Goal: Task Accomplishment & Management: Manage account settings

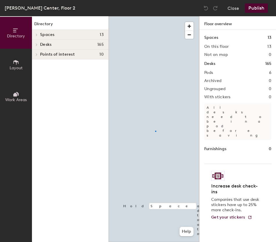
click at [155, 16] on div at bounding box center [154, 16] width 91 height 0
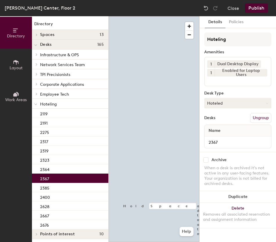
click at [222, 107] on button "Hoteled" at bounding box center [237, 103] width 67 height 10
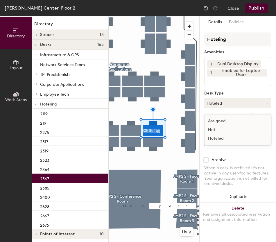
click at [223, 123] on div "Assigned" at bounding box center [233, 121] width 58 height 9
click at [259, 119] on button "Ungroup" at bounding box center [260, 118] width 21 height 10
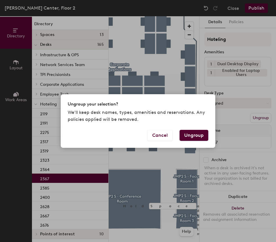
click at [193, 135] on button "Ungroup" at bounding box center [193, 135] width 29 height 11
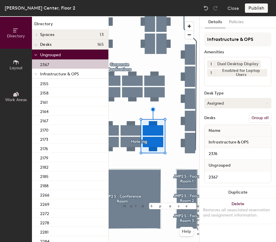
click at [258, 120] on button "Group all" at bounding box center [260, 118] width 22 height 10
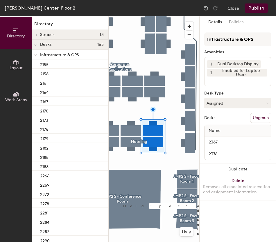
click at [255, 13] on div "John M. Petersen Center, Floor 2 Close Publish" at bounding box center [138, 8] width 276 height 16
click at [254, 10] on button "Publish" at bounding box center [256, 7] width 23 height 9
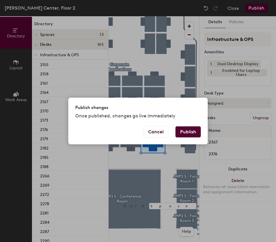
click at [187, 129] on button "Publish" at bounding box center [187, 132] width 25 height 11
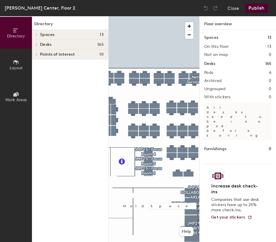
click at [167, 16] on div at bounding box center [154, 16] width 91 height 0
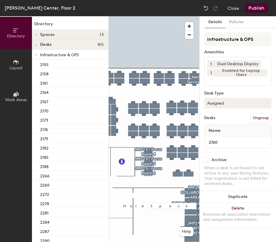
click at [216, 103] on button "Assigned" at bounding box center [237, 103] width 67 height 10
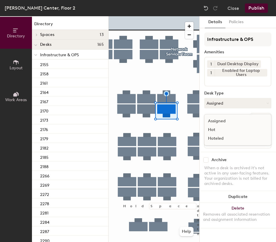
click at [216, 135] on div "Hoteled" at bounding box center [233, 138] width 58 height 9
click at [257, 116] on button "Ungroup" at bounding box center [260, 118] width 21 height 10
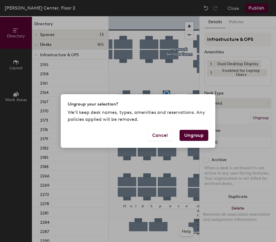
click at [201, 135] on button "Ungroup" at bounding box center [193, 135] width 29 height 11
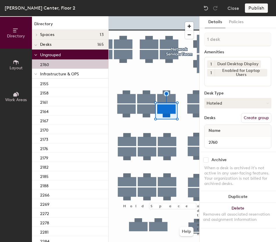
click at [35, 75] on icon at bounding box center [36, 74] width 2 height 1
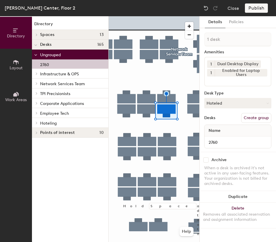
click at [36, 125] on div at bounding box center [36, 123] width 8 height 10
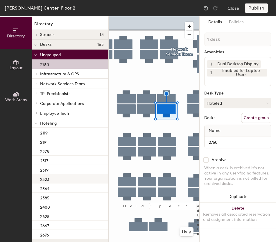
scroll to position [12, 0]
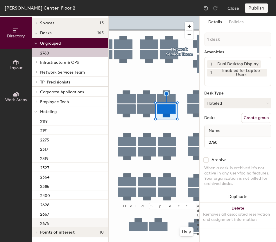
click at [63, 220] on div "2676" at bounding box center [70, 223] width 76 height 9
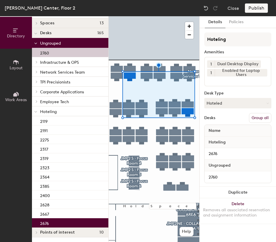
drag, startPoint x: 255, startPoint y: 119, endPoint x: 253, endPoint y: 97, distance: 22.2
click at [255, 118] on button "Group all" at bounding box center [260, 118] width 22 height 10
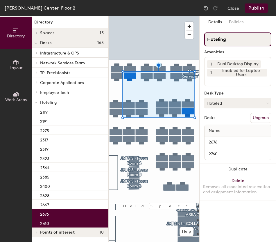
scroll to position [2, 0]
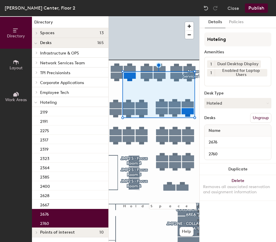
click at [254, 8] on button "Publish" at bounding box center [256, 7] width 23 height 9
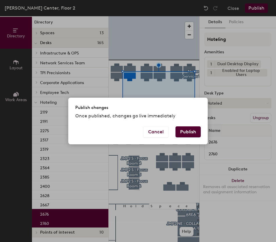
click at [192, 132] on button "Publish" at bounding box center [187, 132] width 25 height 11
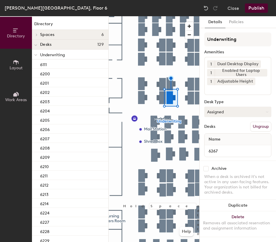
click at [235, 114] on button "Assigned" at bounding box center [237, 112] width 67 height 10
click at [235, 147] on div "Hoteled" at bounding box center [233, 147] width 58 height 9
click at [260, 127] on button "Ungroup" at bounding box center [260, 127] width 21 height 10
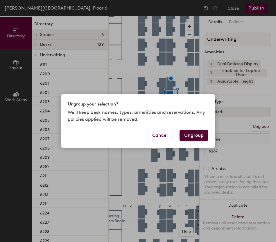
click at [194, 134] on button "Ungroup" at bounding box center [193, 135] width 29 height 11
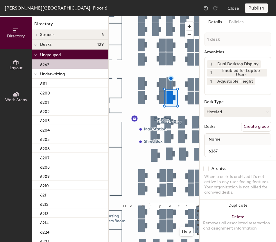
click at [34, 75] on div at bounding box center [36, 74] width 8 height 10
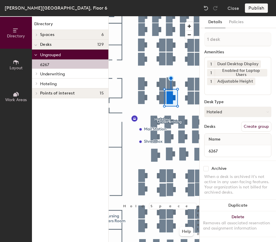
click at [35, 84] on span at bounding box center [36, 83] width 5 height 3
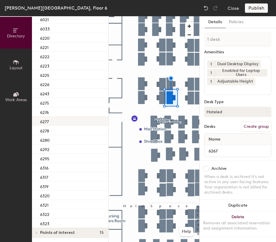
scroll to position [84, 0]
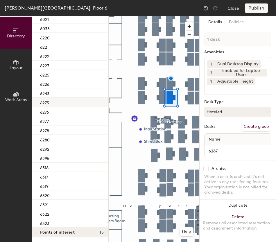
click at [66, 102] on div "6275" at bounding box center [70, 102] width 76 height 9
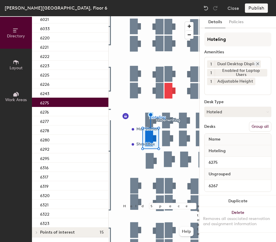
drag, startPoint x: 256, startPoint y: 127, endPoint x: 253, endPoint y: 62, distance: 65.1
click at [256, 127] on button "Group all" at bounding box center [260, 127] width 22 height 10
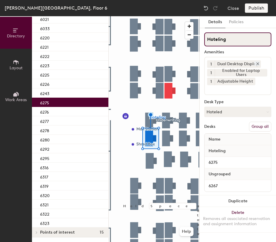
scroll to position [64, 0]
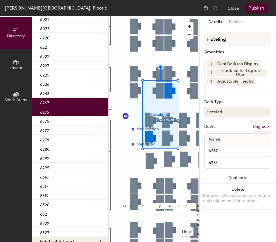
click at [251, 6] on button "Publish" at bounding box center [256, 7] width 23 height 9
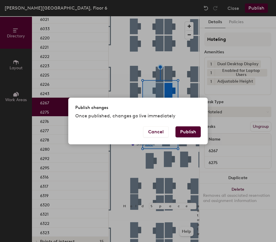
click at [192, 133] on button "Publish" at bounding box center [187, 132] width 25 height 11
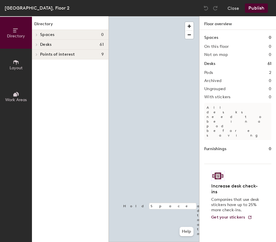
click at [177, 16] on div at bounding box center [154, 16] width 91 height 0
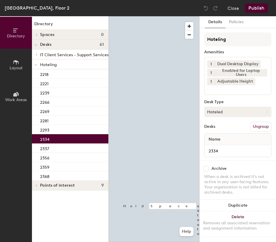
click at [234, 113] on button "Hoteled" at bounding box center [237, 112] width 67 height 10
click at [231, 129] on div "Assigned" at bounding box center [233, 130] width 58 height 9
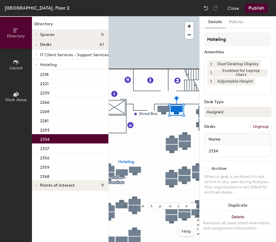
click at [255, 122] on button "Ungroup" at bounding box center [260, 127] width 21 height 10
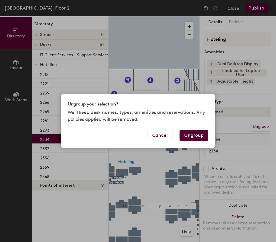
click at [193, 134] on button "Ungroup" at bounding box center [193, 135] width 29 height 11
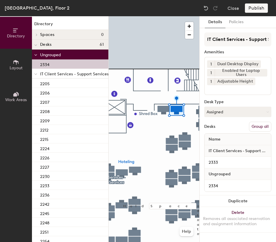
drag, startPoint x: 256, startPoint y: 126, endPoint x: 255, endPoint y: 86, distance: 40.1
click at [257, 126] on button "Group all" at bounding box center [260, 127] width 22 height 10
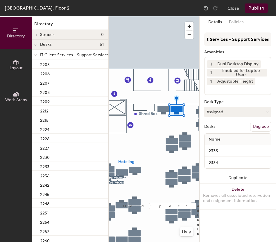
click at [251, 5] on button "Publish" at bounding box center [256, 7] width 23 height 9
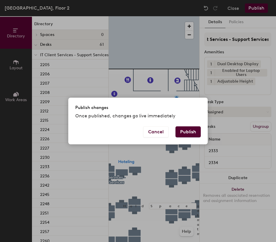
scroll to position [0, 0]
click at [196, 126] on div "Publish changes Once published, changes go live immediately" at bounding box center [137, 112] width 139 height 29
click at [189, 130] on button "Publish" at bounding box center [187, 132] width 25 height 11
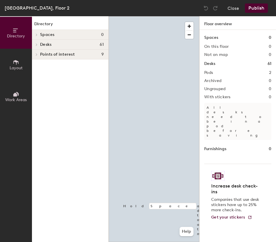
click at [164, 16] on div at bounding box center [154, 16] width 91 height 0
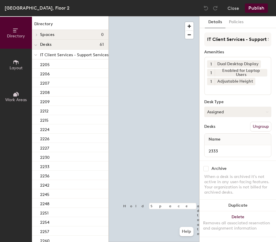
click at [214, 108] on button "Assigned" at bounding box center [237, 112] width 67 height 10
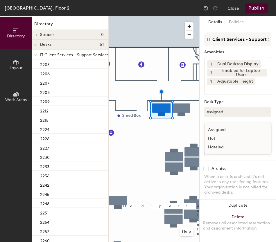
click at [233, 145] on div "Hoteled" at bounding box center [233, 147] width 58 height 9
click at [247, 132] on div "IT Client Services - Support Services Amenities 1 Dual Desktop Display 1 Enable…" at bounding box center [237, 97] width 67 height 128
click at [250, 129] on button "Ungroup" at bounding box center [260, 127] width 21 height 10
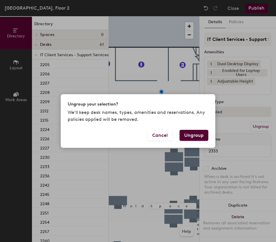
click at [198, 135] on button "Ungroup" at bounding box center [193, 135] width 29 height 11
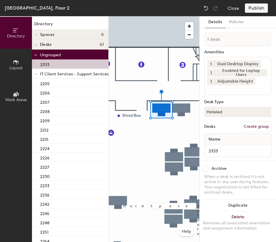
click at [37, 78] on div at bounding box center [36, 74] width 8 height 10
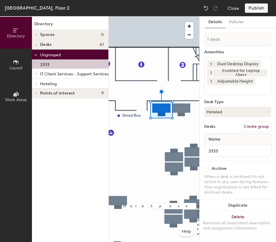
drag, startPoint x: 36, startPoint y: 84, endPoint x: 47, endPoint y: 94, distance: 15.2
click at [36, 84] on icon at bounding box center [36, 83] width 2 height 3
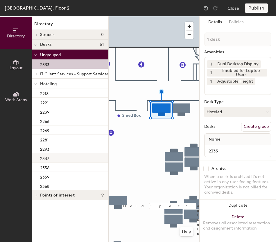
click at [70, 157] on div "2337" at bounding box center [70, 158] width 76 height 9
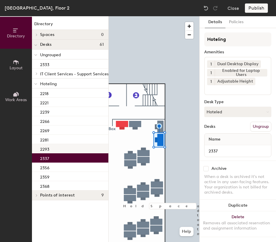
click at [122, 16] on div at bounding box center [154, 16] width 91 height 0
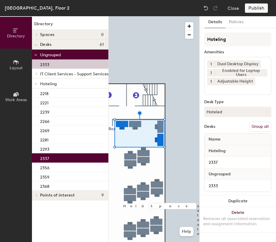
click at [251, 129] on button "Group all" at bounding box center [260, 127] width 22 height 10
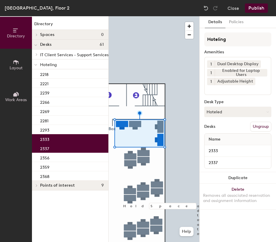
click at [249, 10] on button "Publish" at bounding box center [256, 7] width 23 height 9
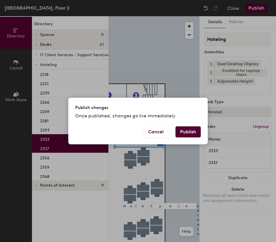
click at [186, 132] on button "Publish" at bounding box center [187, 132] width 25 height 11
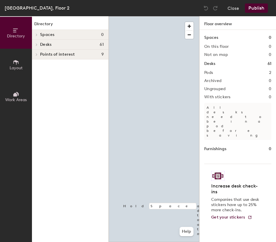
click at [184, 16] on div at bounding box center [154, 16] width 91 height 0
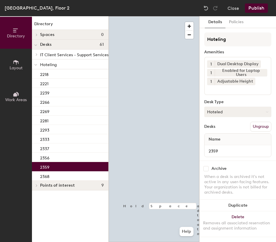
click at [228, 114] on button "Hoteled" at bounding box center [237, 112] width 67 height 10
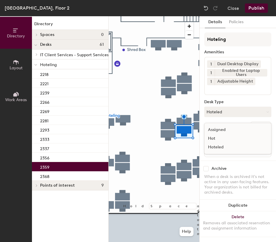
click at [225, 131] on div "Assigned" at bounding box center [233, 130] width 58 height 9
click at [256, 128] on button "Ungroup" at bounding box center [260, 127] width 21 height 10
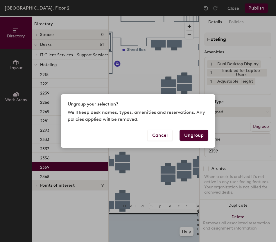
click at [194, 137] on button "Ungroup" at bounding box center [193, 135] width 29 height 11
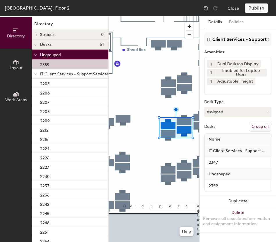
drag, startPoint x: 253, startPoint y: 125, endPoint x: 253, endPoint y: 119, distance: 6.7
click at [253, 125] on button "Group all" at bounding box center [260, 127] width 22 height 10
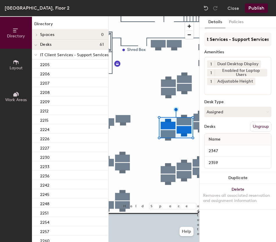
click at [257, 6] on button "Publish" at bounding box center [256, 7] width 23 height 9
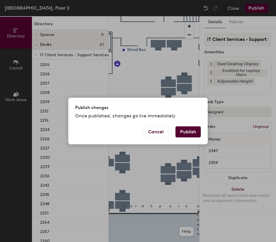
click at [195, 134] on button "Publish" at bounding box center [187, 132] width 25 height 11
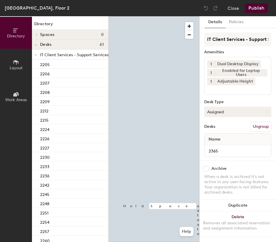
click at [236, 109] on button "Assigned" at bounding box center [237, 112] width 67 height 10
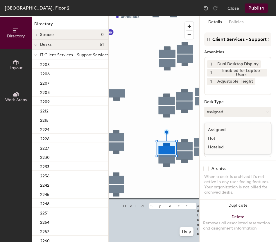
click at [229, 150] on div "Hoteled" at bounding box center [233, 147] width 58 height 9
click at [265, 126] on button "Ungroup" at bounding box center [260, 127] width 21 height 10
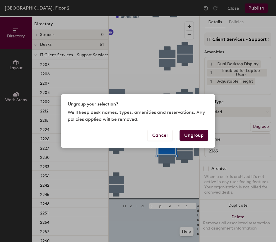
click at [198, 137] on button "Ungroup" at bounding box center [193, 135] width 29 height 11
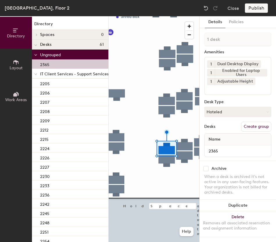
click at [37, 75] on div at bounding box center [36, 74] width 8 height 10
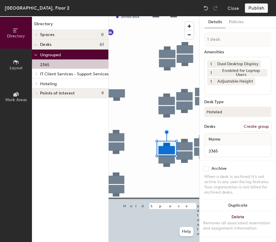
click at [37, 85] on div at bounding box center [36, 84] width 8 height 10
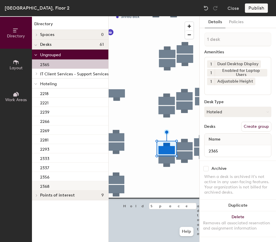
click at [71, 181] on div "2368" at bounding box center [70, 185] width 76 height 9
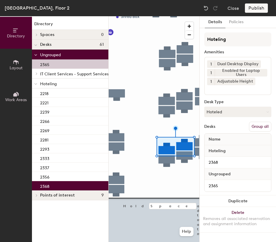
drag, startPoint x: 260, startPoint y: 129, endPoint x: 255, endPoint y: 91, distance: 39.0
click at [260, 129] on button "Group all" at bounding box center [260, 127] width 22 height 10
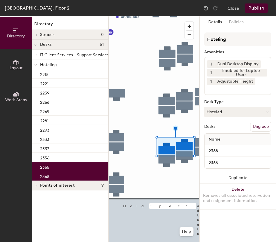
click at [258, 10] on button "Publish" at bounding box center [256, 7] width 23 height 9
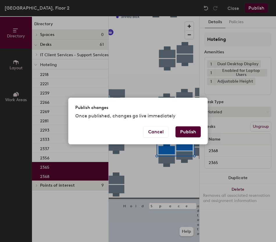
drag, startPoint x: 196, startPoint y: 134, endPoint x: 198, endPoint y: 142, distance: 8.6
click at [196, 134] on button "Publish" at bounding box center [187, 132] width 25 height 11
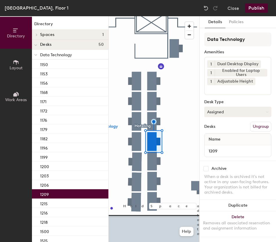
click at [217, 114] on button "Assigned" at bounding box center [237, 112] width 67 height 10
click at [221, 146] on div "Hoteled" at bounding box center [233, 147] width 58 height 9
click at [254, 126] on button "Ungroup" at bounding box center [260, 127] width 21 height 10
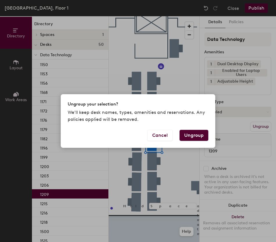
click at [193, 135] on button "Ungroup" at bounding box center [193, 135] width 29 height 11
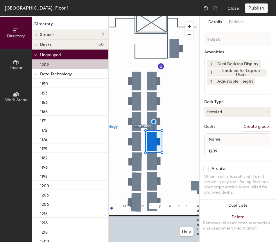
click at [37, 73] on icon at bounding box center [35, 74] width 3 height 2
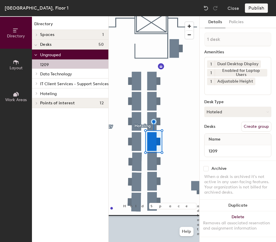
click at [37, 91] on div at bounding box center [36, 94] width 8 height 10
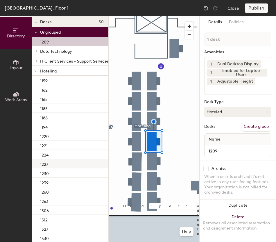
scroll to position [42, 0]
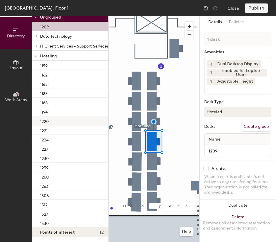
click at [71, 116] on div "1220" at bounding box center [70, 120] width 76 height 9
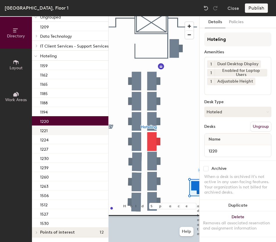
click at [152, 16] on div at bounding box center [154, 16] width 91 height 0
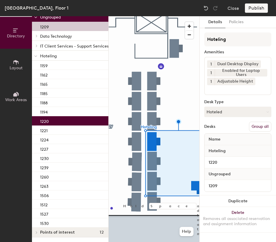
click at [252, 129] on button "Group all" at bounding box center [260, 127] width 22 height 10
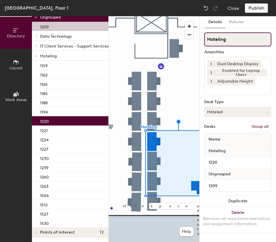
scroll to position [23, 0]
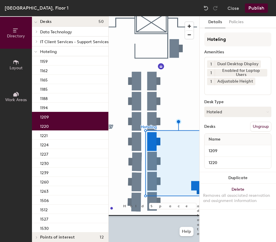
click at [253, 13] on div "Lafayette, Floor 1 Close Publish" at bounding box center [138, 8] width 276 height 16
click at [251, 12] on button "Publish" at bounding box center [256, 7] width 23 height 9
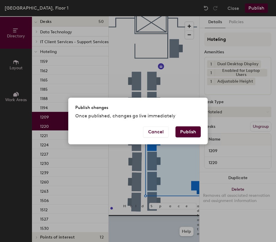
click at [194, 137] on div "Cancel Publish" at bounding box center [137, 136] width 139 height 18
click at [186, 133] on button "Publish" at bounding box center [187, 132] width 25 height 11
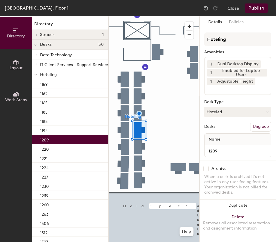
drag, startPoint x: 225, startPoint y: 111, endPoint x: 222, endPoint y: 122, distance: 11.9
click at [225, 112] on button "Hoteled" at bounding box center [237, 112] width 67 height 10
click at [222, 131] on div "Assigned" at bounding box center [233, 130] width 58 height 9
click at [254, 129] on button "Ungroup" at bounding box center [260, 127] width 21 height 10
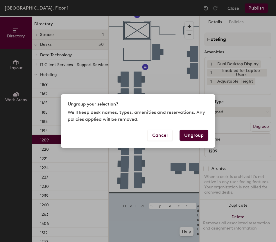
click at [192, 135] on button "Ungroup" at bounding box center [193, 135] width 29 height 11
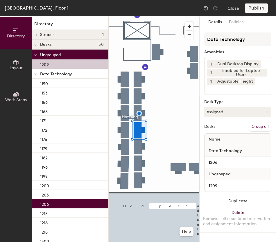
click at [252, 127] on button "Group all" at bounding box center [260, 127] width 22 height 10
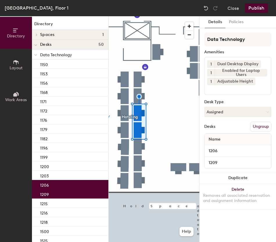
click at [258, 9] on button "Publish" at bounding box center [256, 7] width 23 height 9
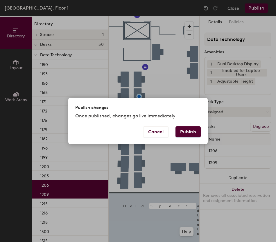
click at [187, 135] on button "Publish" at bounding box center [187, 132] width 25 height 11
